Goal: Task Accomplishment & Management: Use online tool/utility

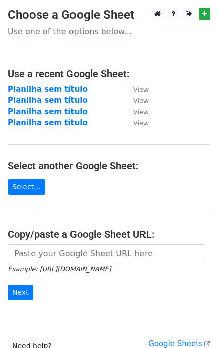
click at [64, 195] on main "Choose a Google Sheet Use one of the options below... Use a recent Google Sheet…" at bounding box center [109, 181] width 218 height 346
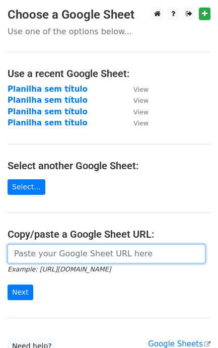
click at [42, 261] on input "url" at bounding box center [107, 253] width 198 height 19
paste input "https://docs.google.com/spreadsheets/d/1S-SQS2_G7Zty6PTnG5c1oUpd2WHXhMJP4fiCFJ9…"
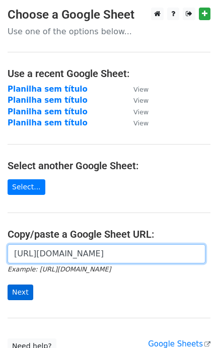
type input "https://docs.google.com/spreadsheets/d/1S-SQS2_G7Zty6PTnG5c1oUpd2WHXhMJP4fiCFJ9…"
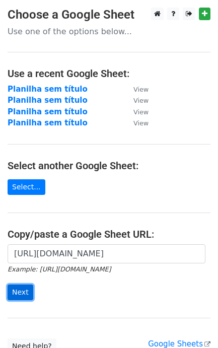
click at [28, 291] on input "Next" at bounding box center [21, 292] width 26 height 16
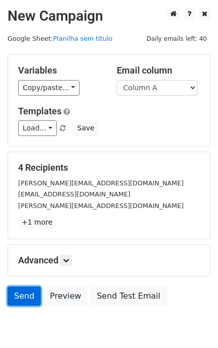
click at [14, 296] on link "Send" at bounding box center [24, 295] width 33 height 19
